Goal: Browse casually: Explore the website without a specific task or goal

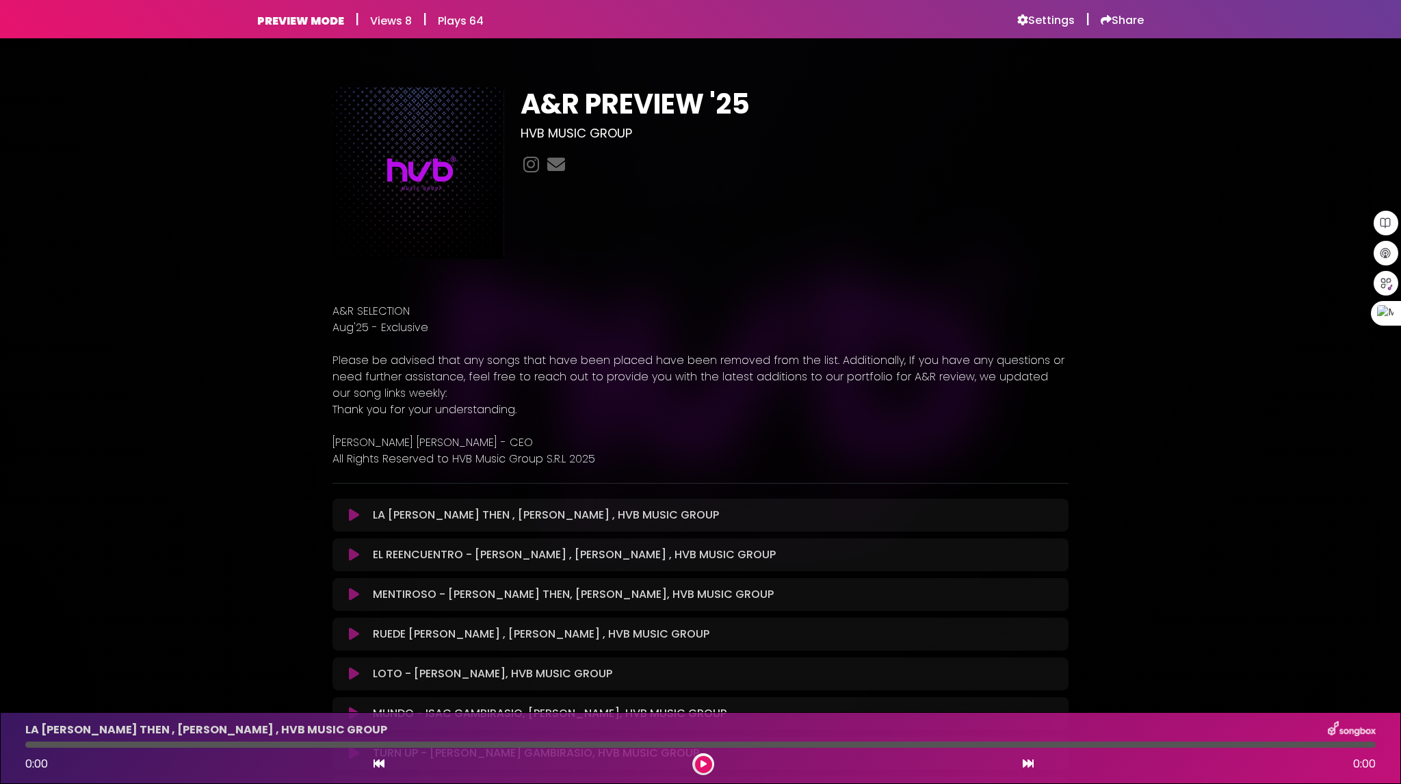
scroll to position [1026, 0]
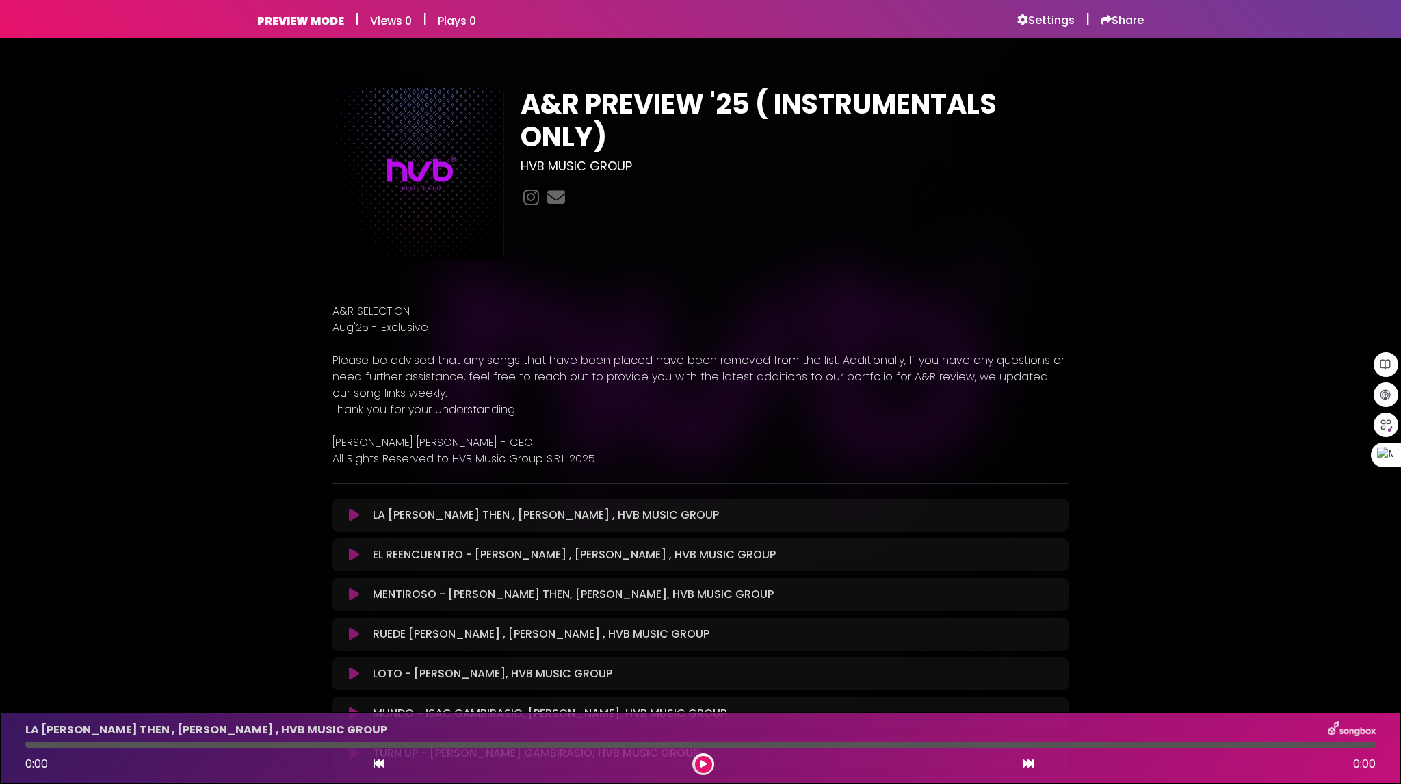
click at [1046, 25] on h6 "Settings" at bounding box center [1045, 21] width 57 height 14
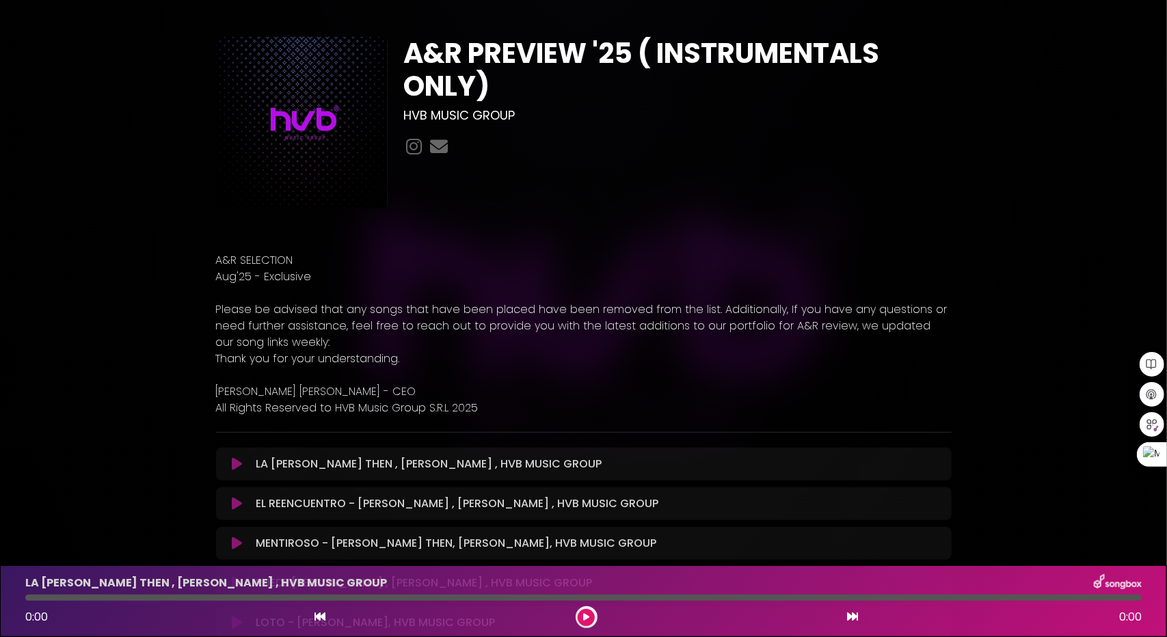
scroll to position [274, 0]
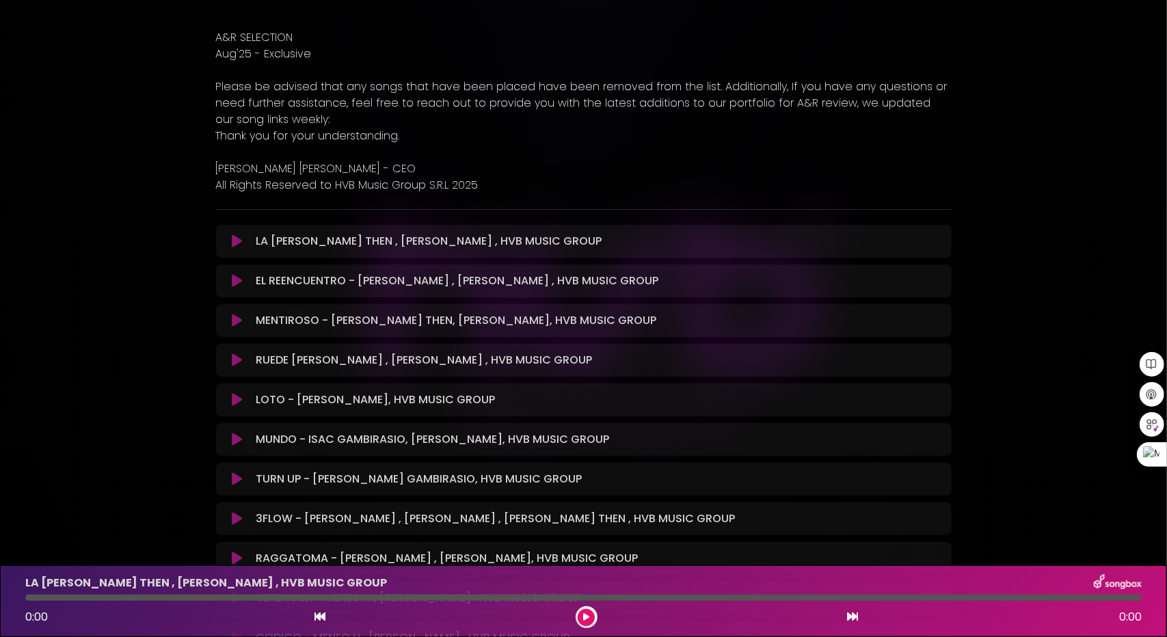
click at [241, 239] on icon at bounding box center [237, 242] width 10 height 14
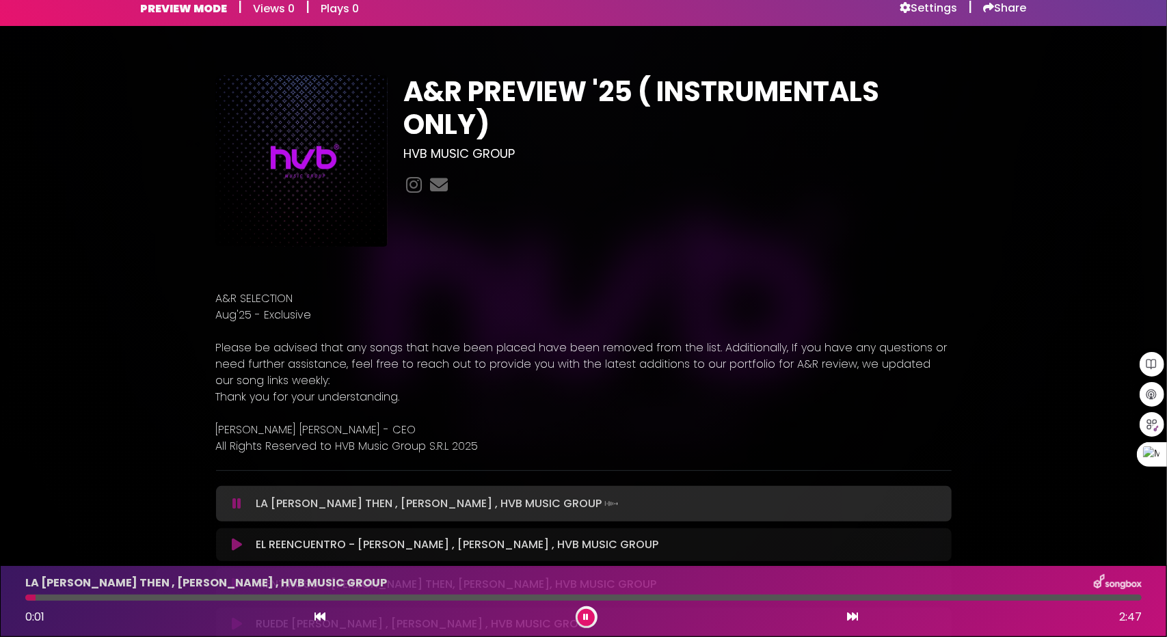
scroll to position [0, 0]
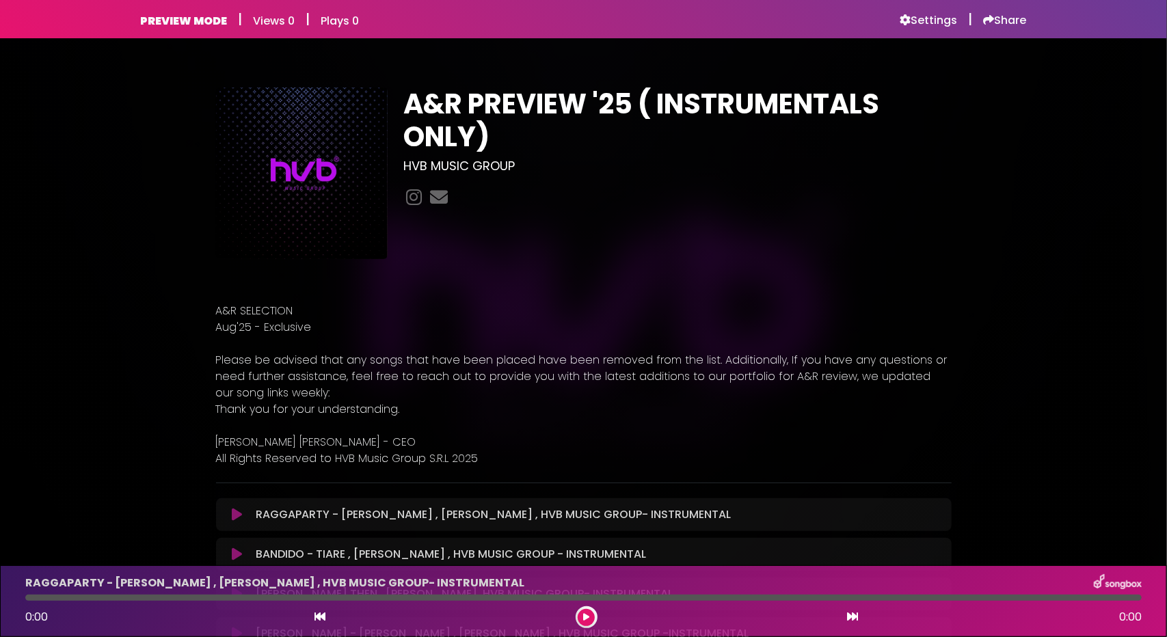
scroll to position [137, 0]
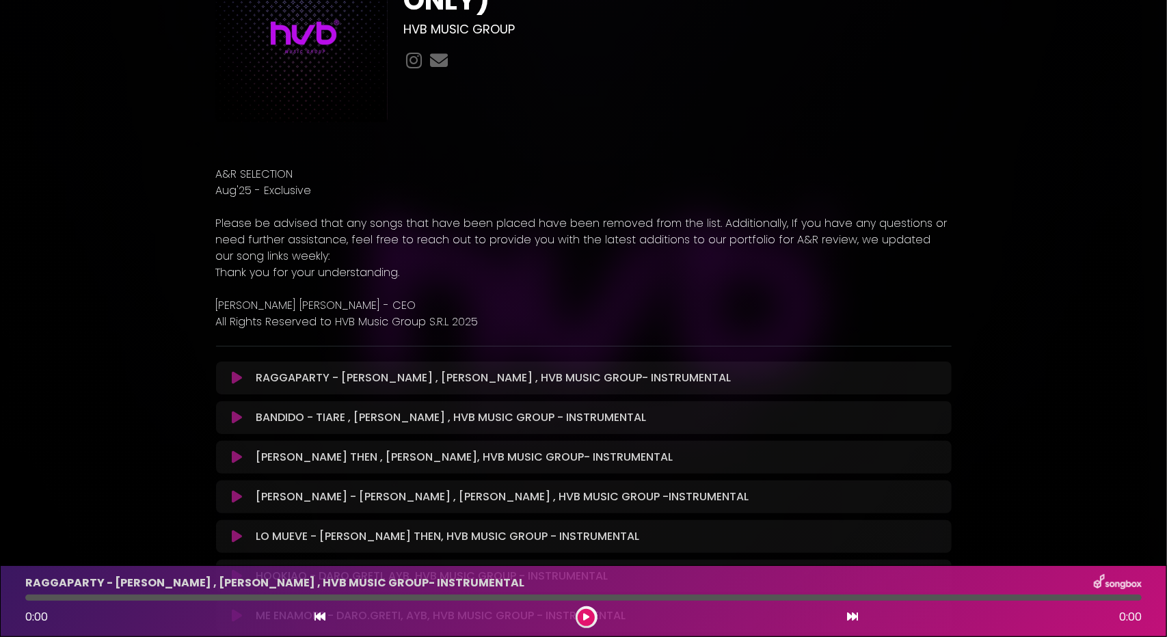
click at [230, 378] on button at bounding box center [237, 378] width 27 height 14
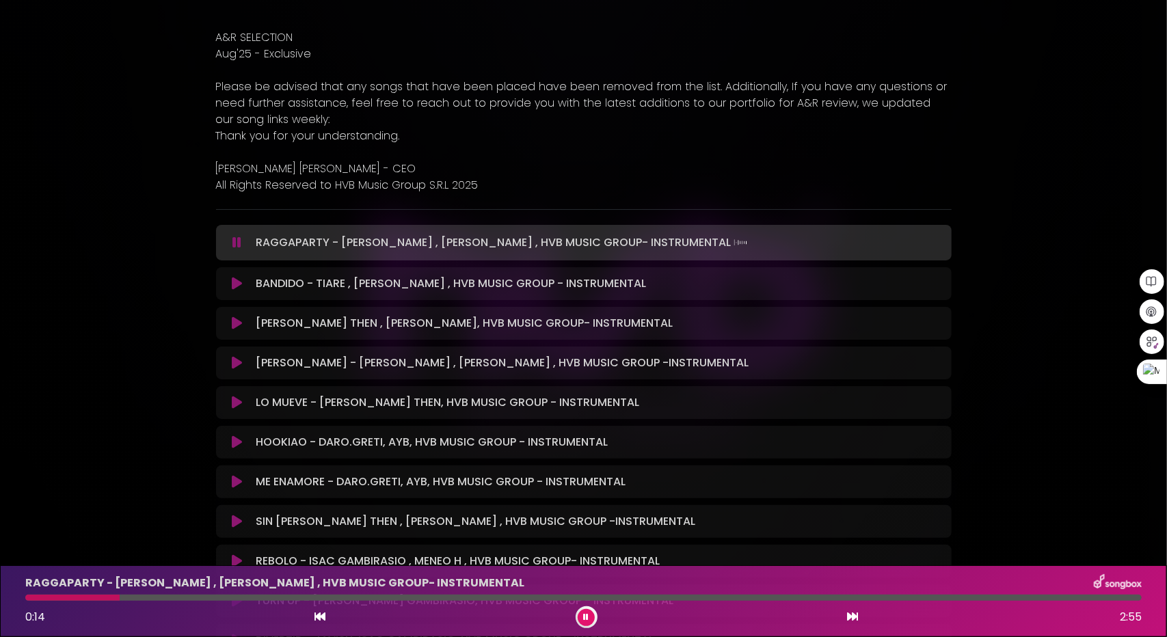
scroll to position [0, 0]
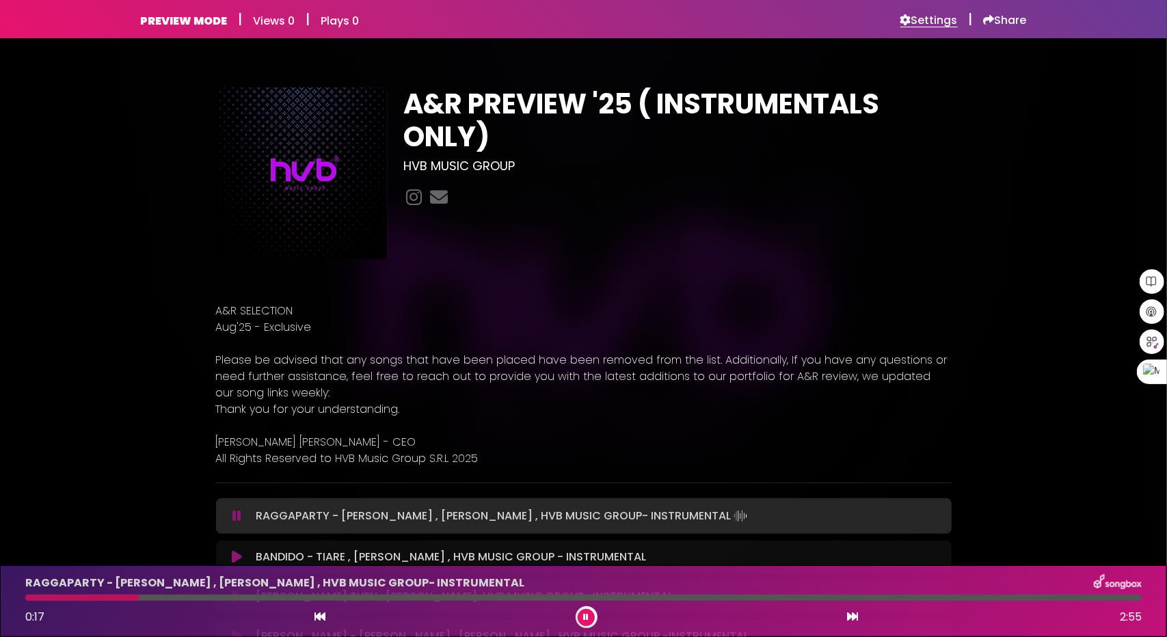
click at [923, 23] on h6 "Settings" at bounding box center [929, 21] width 57 height 14
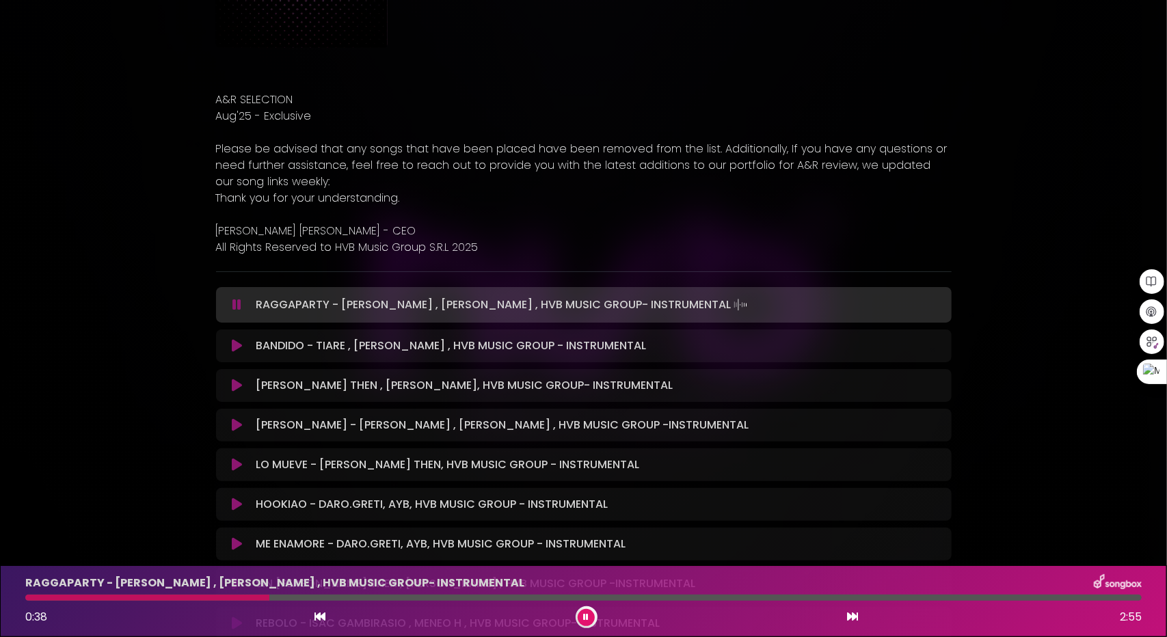
scroll to position [410, 0]
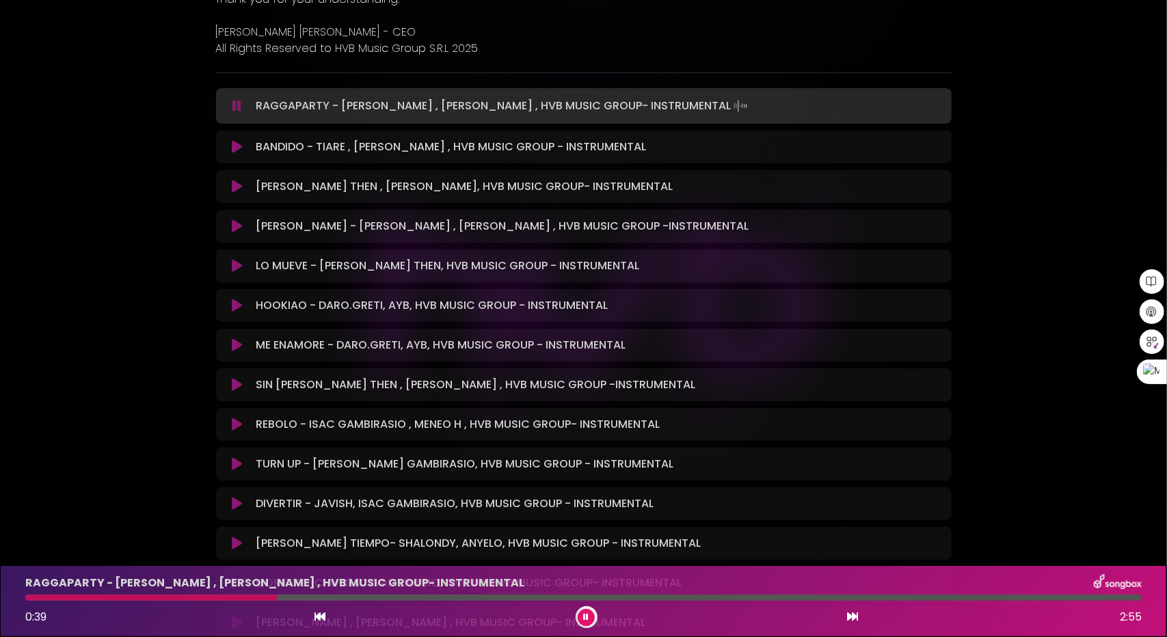
click at [233, 144] on icon at bounding box center [237, 147] width 10 height 14
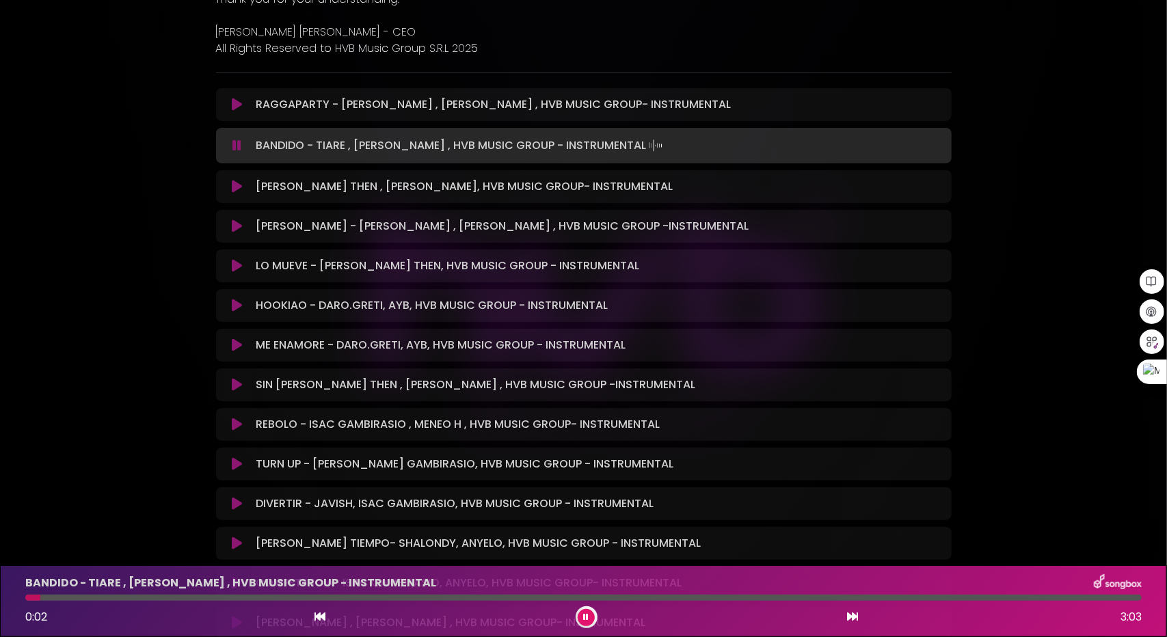
click at [238, 188] on icon at bounding box center [237, 187] width 10 height 14
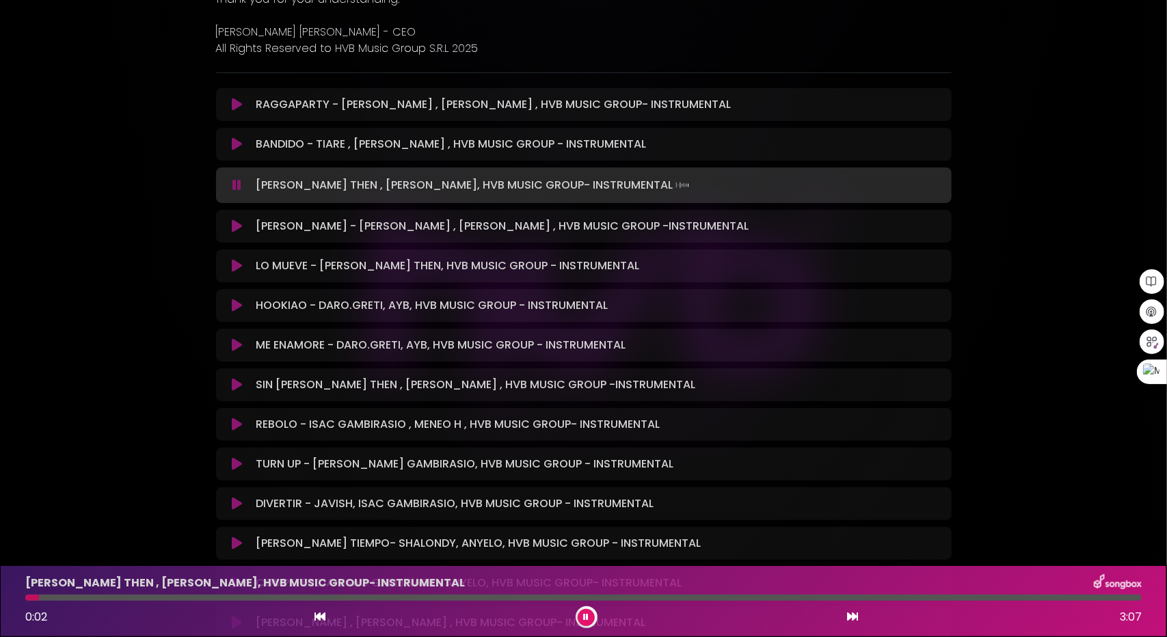
click at [235, 220] on icon at bounding box center [237, 227] width 10 height 14
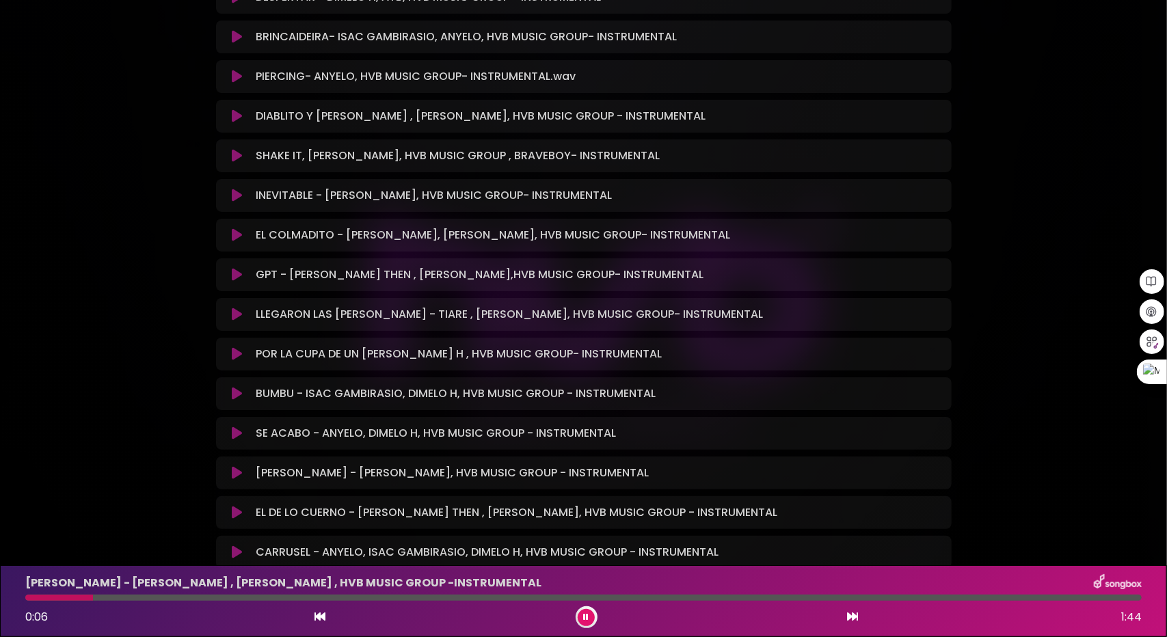
scroll to position [2599, 0]
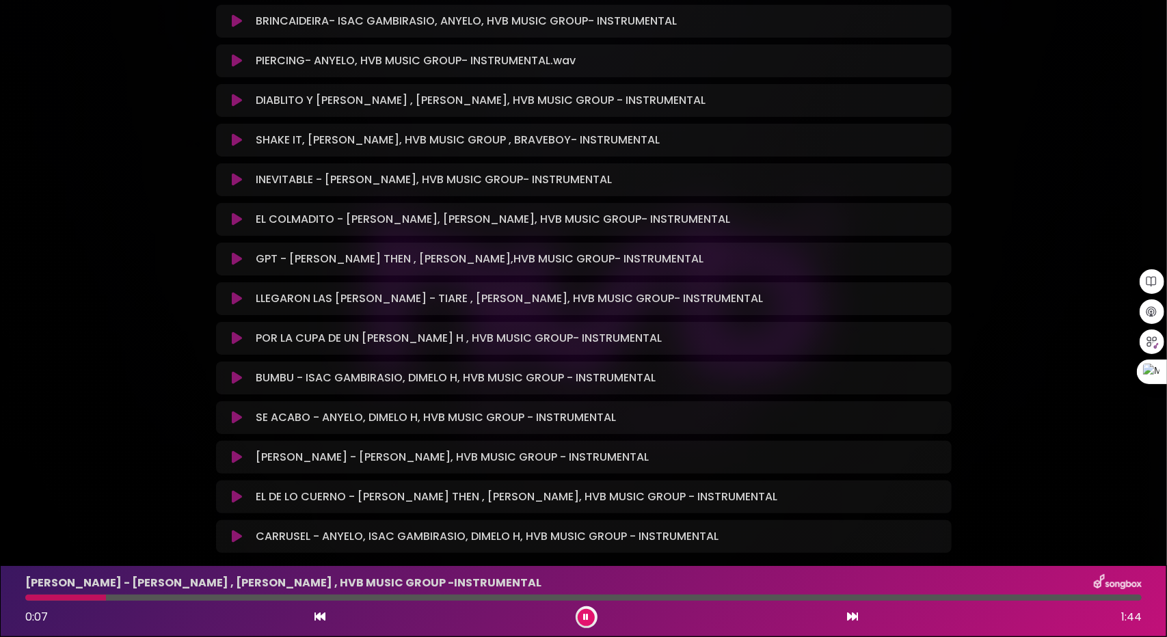
click at [235, 255] on icon at bounding box center [237, 259] width 10 height 14
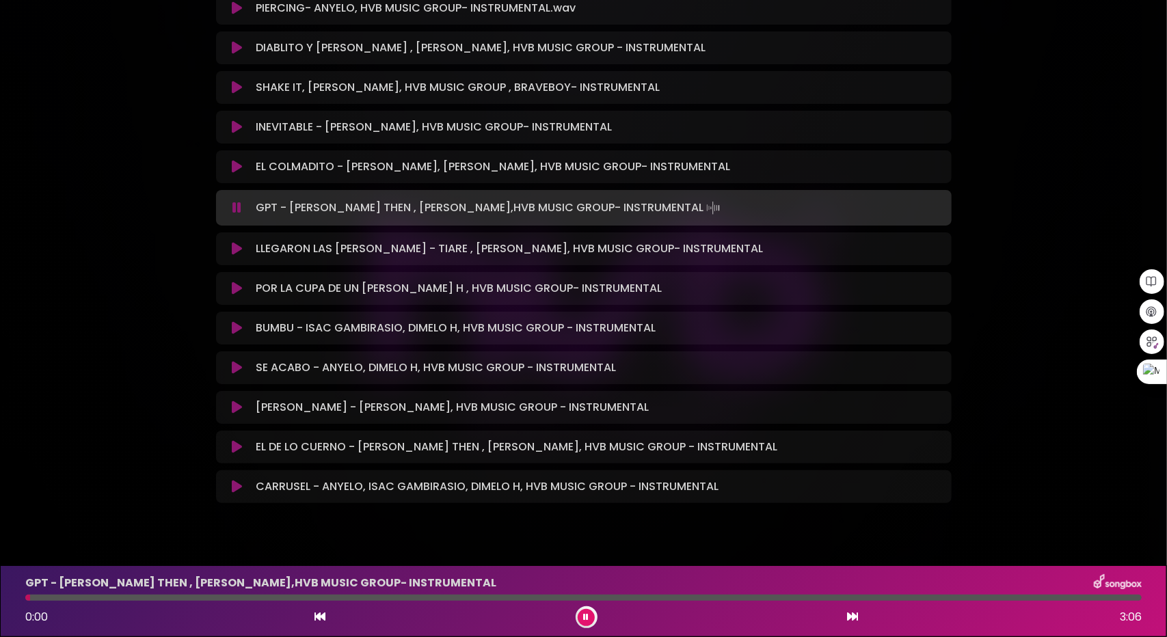
scroll to position [2673, 0]
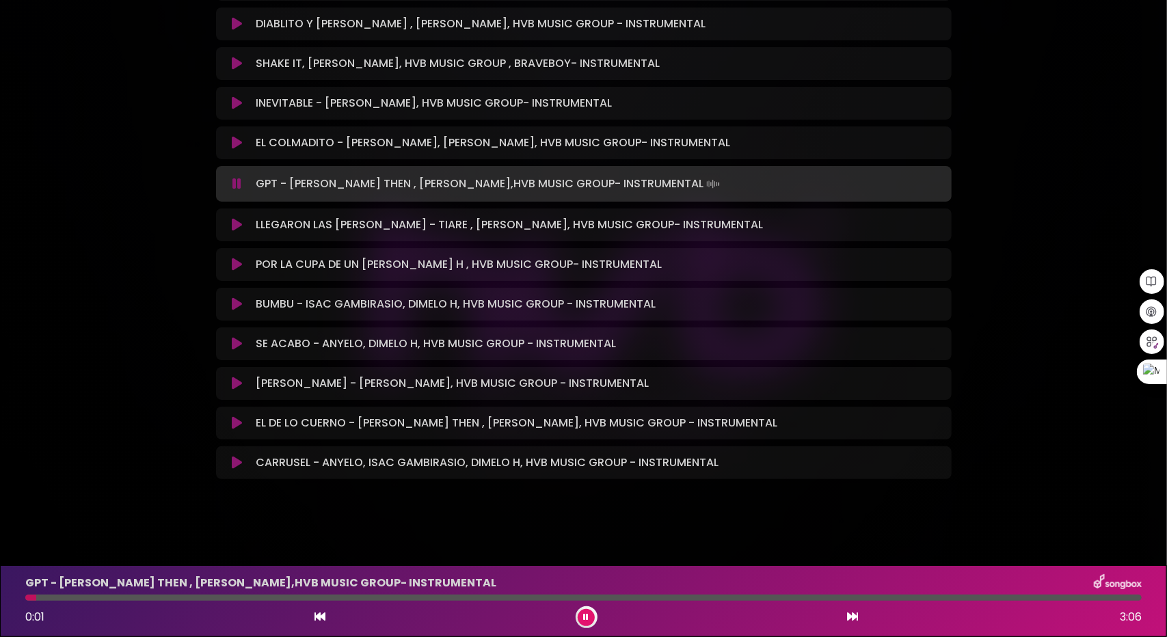
click at [233, 377] on icon at bounding box center [237, 384] width 10 height 14
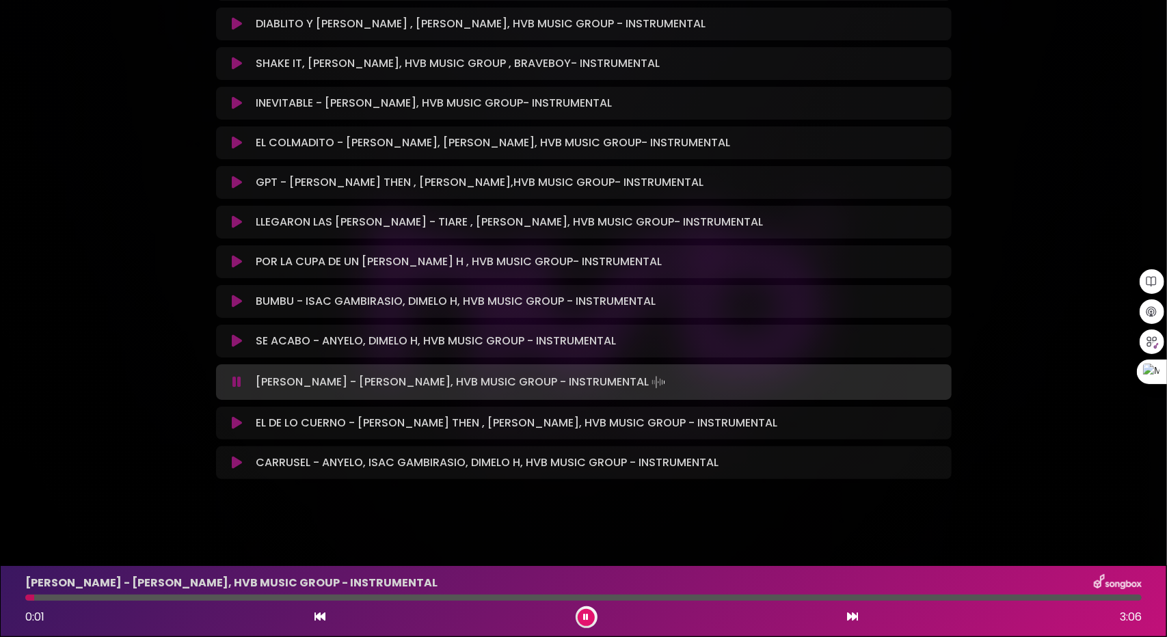
click at [239, 424] on icon at bounding box center [237, 423] width 10 height 14
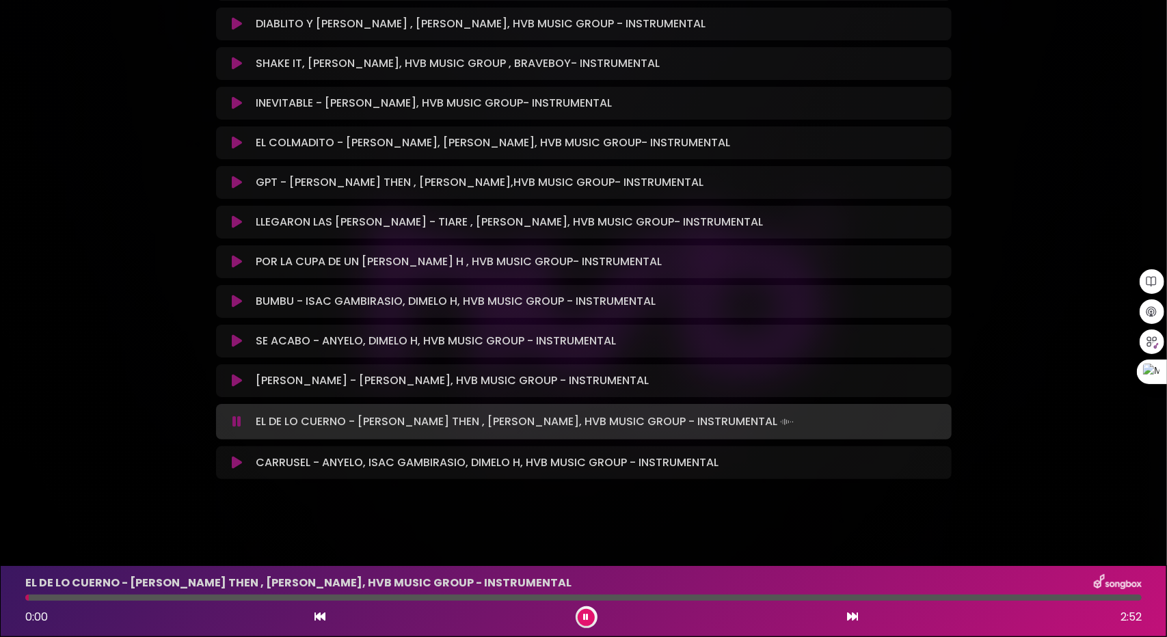
click at [239, 462] on icon at bounding box center [237, 463] width 10 height 14
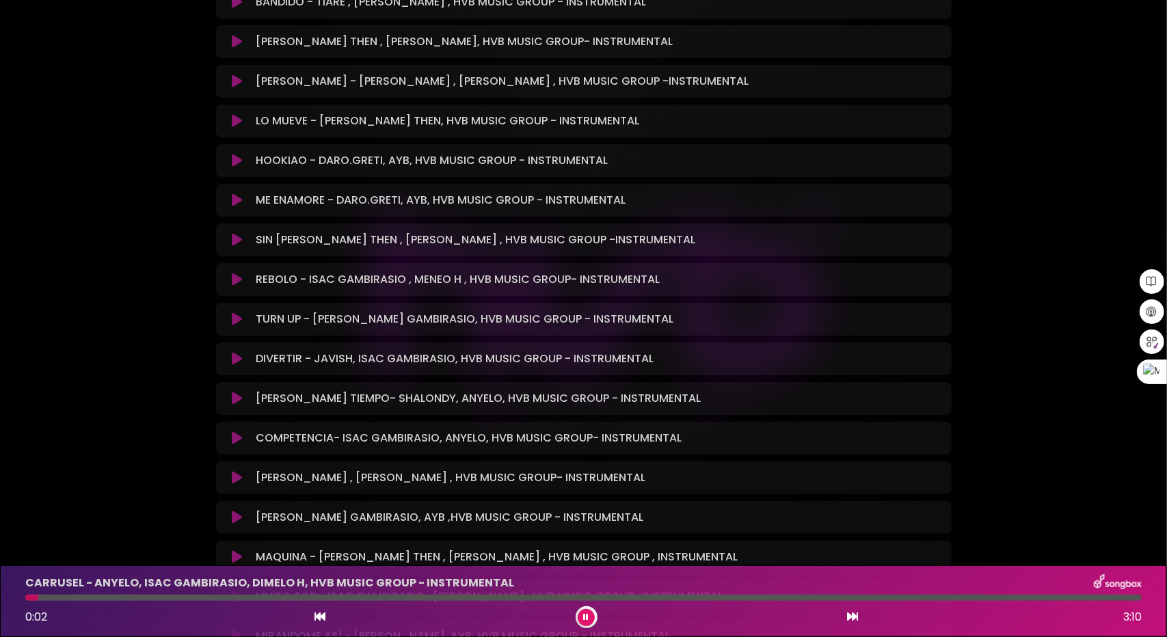
scroll to position [0, 0]
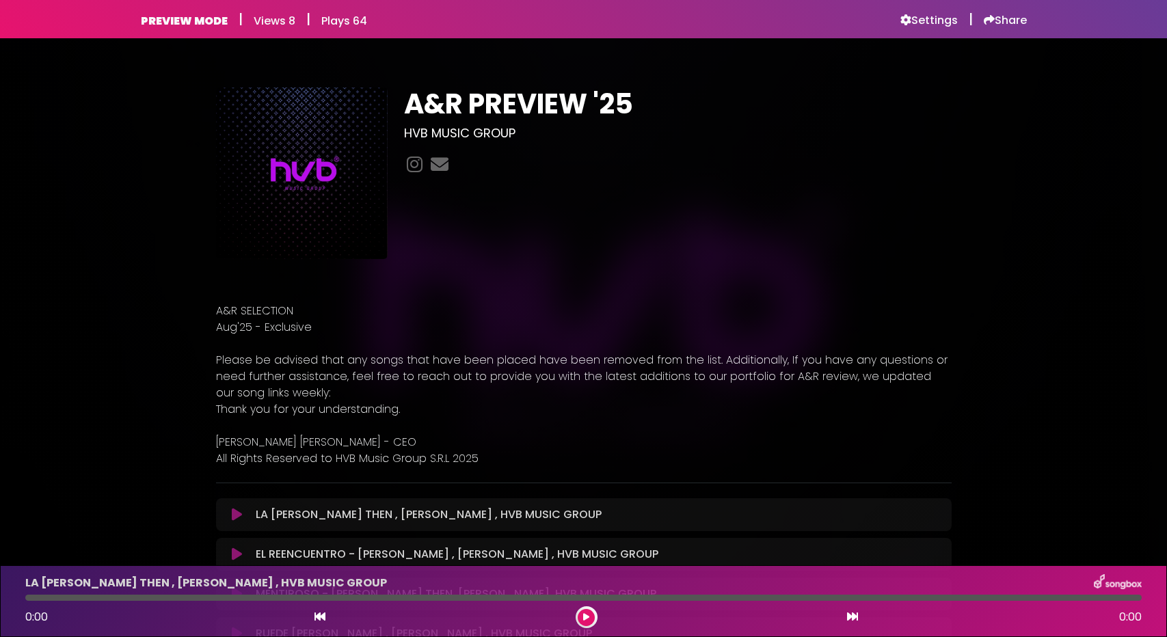
click at [932, 20] on h6 "Settings" at bounding box center [929, 21] width 57 height 14
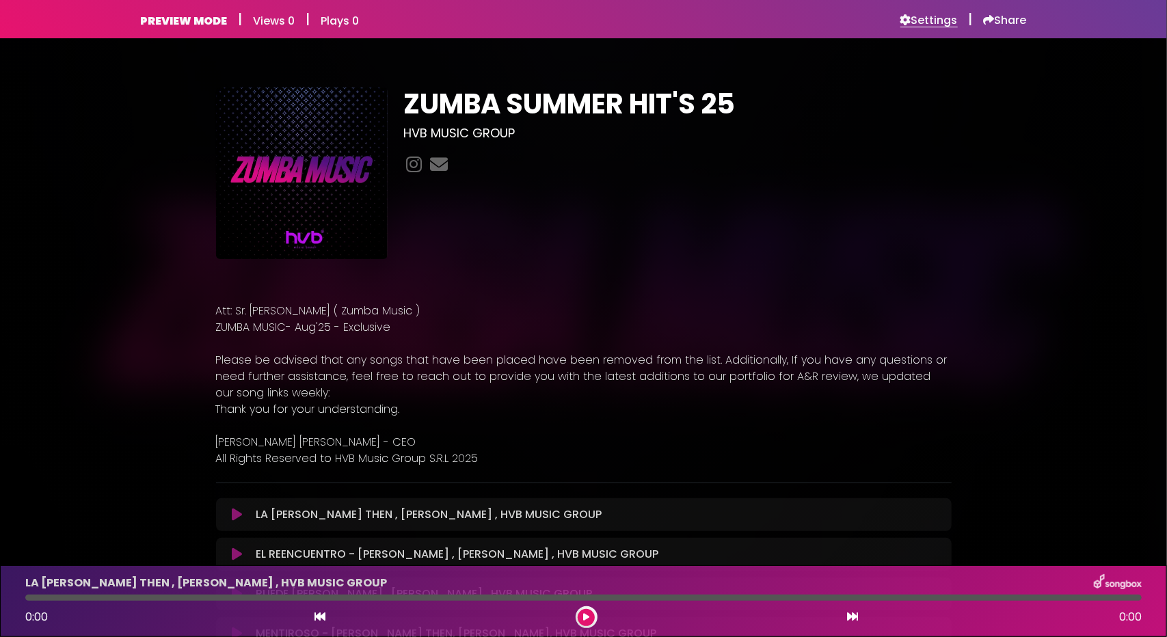
click at [926, 21] on h6 "Settings" at bounding box center [929, 21] width 57 height 14
click at [928, 17] on h6 "Settings" at bounding box center [929, 21] width 57 height 14
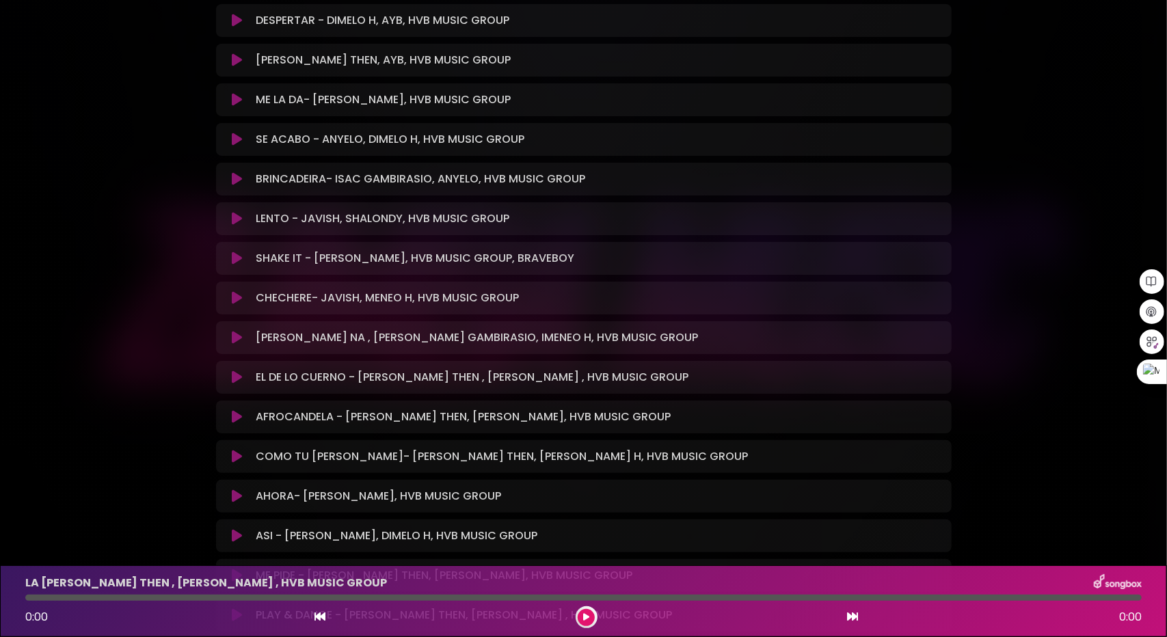
scroll to position [4377, 0]
